Goal: Obtain resource: Obtain resource

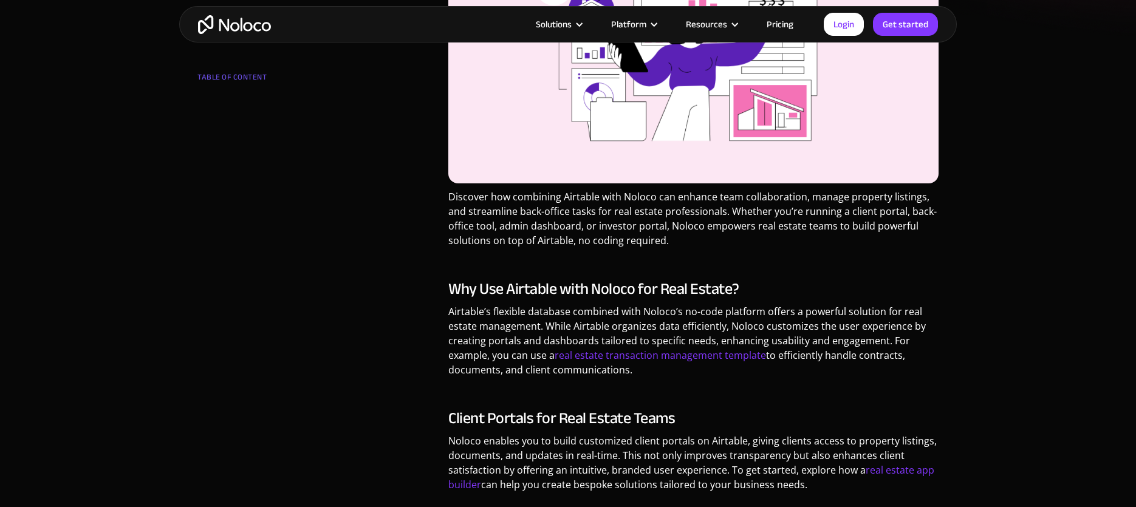
scroll to position [377, 0]
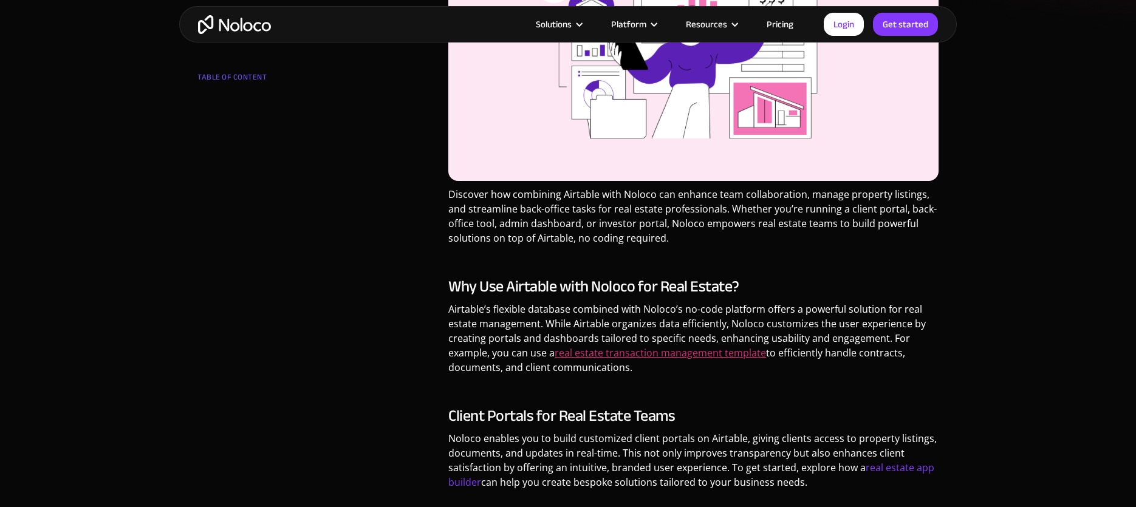
click at [621, 353] on link "real estate transaction management template" at bounding box center [660, 352] width 211 height 13
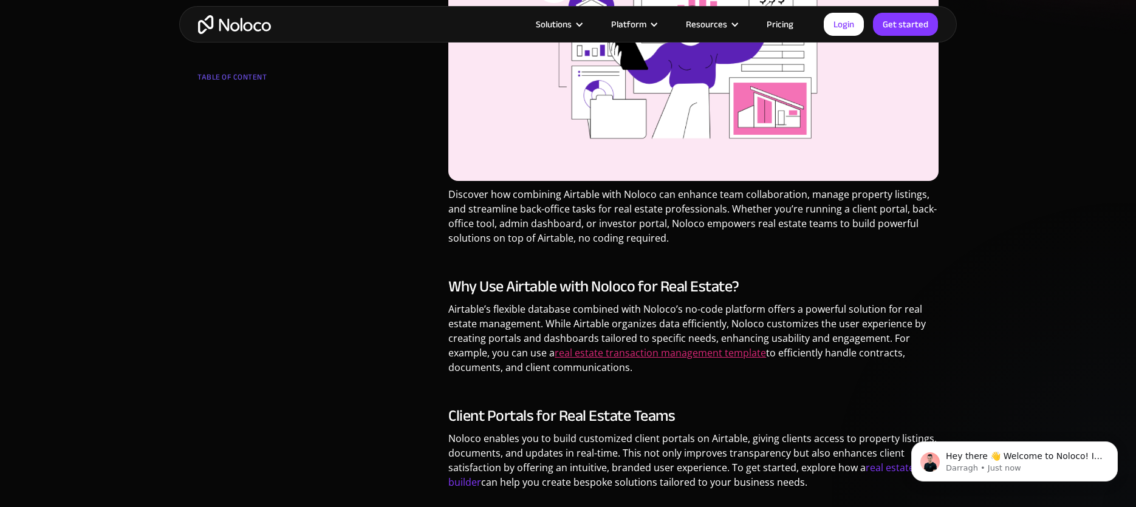
scroll to position [0, 0]
click at [630, 356] on link "real estate transaction management template" at bounding box center [660, 352] width 211 height 13
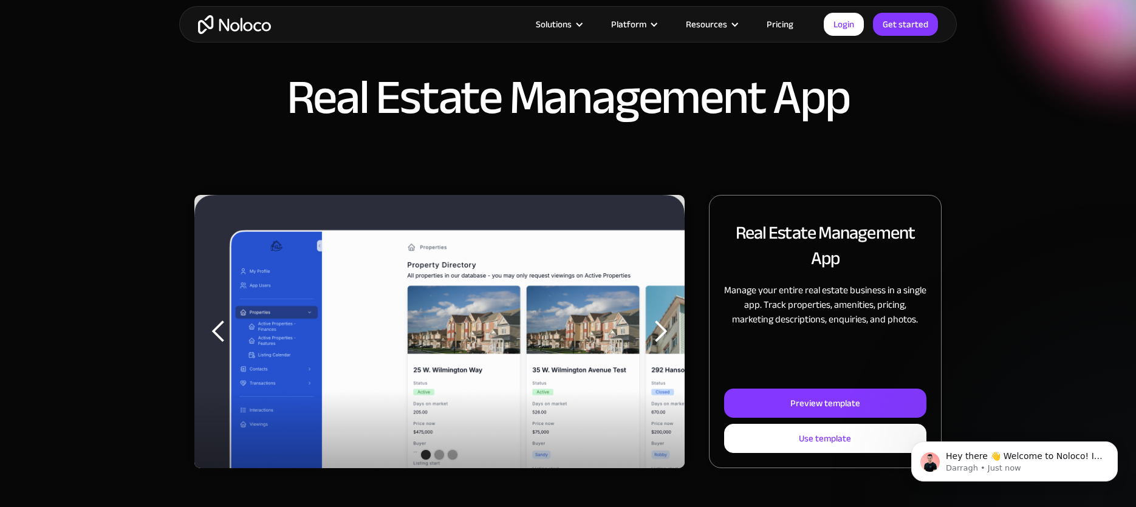
scroll to position [54, 0]
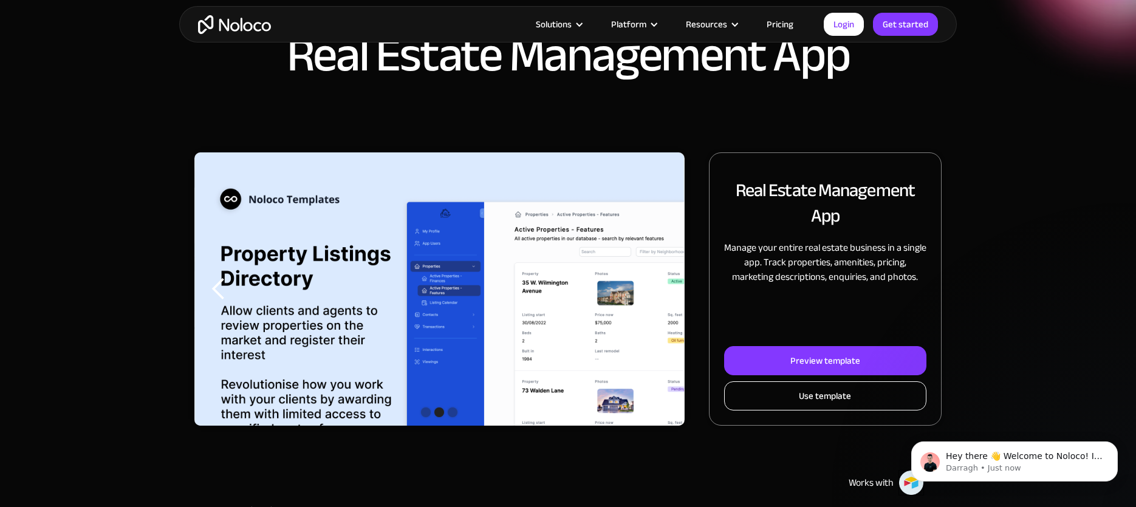
click at [757, 395] on link "Use template" at bounding box center [825, 395] width 202 height 29
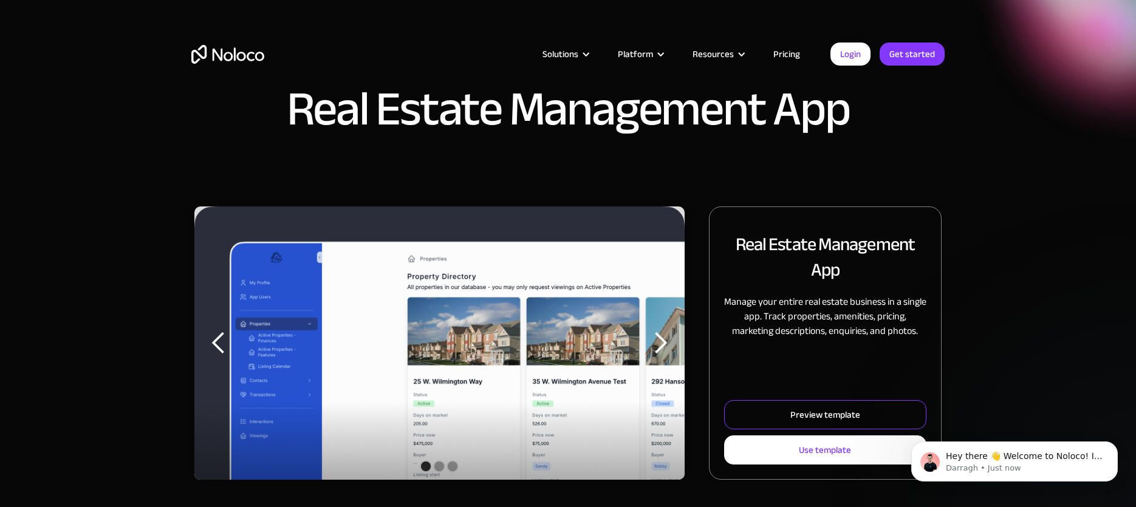
click at [808, 413] on div "Preview template" at bounding box center [825, 415] width 70 height 16
